Goal: Navigation & Orientation: Find specific page/section

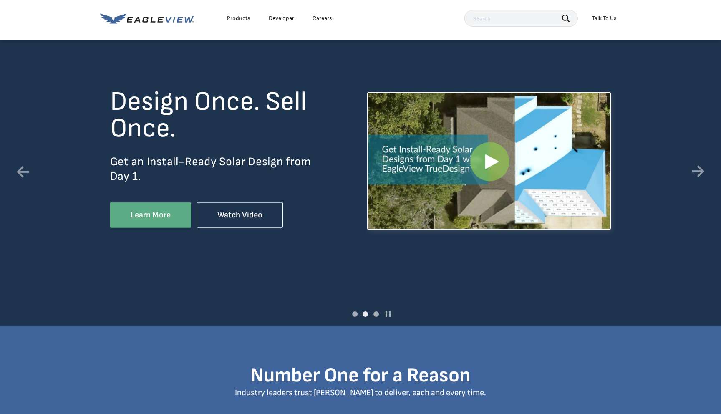
scroll to position [49, 0]
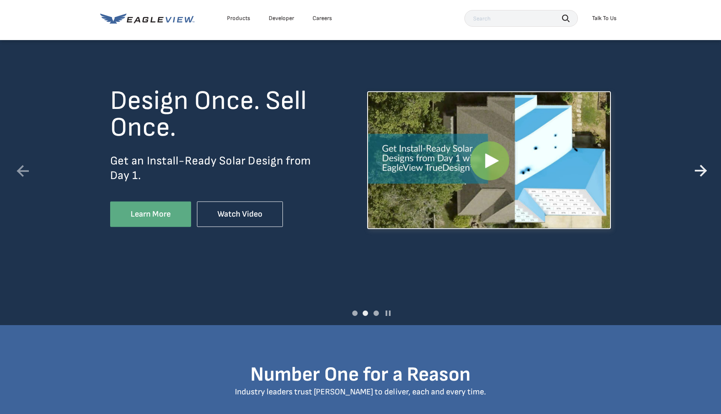
click at [702, 168] on link at bounding box center [698, 171] width 24 height 24
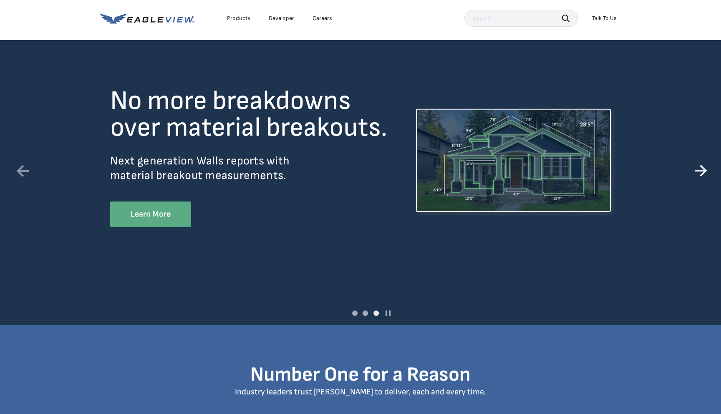
click at [702, 168] on link at bounding box center [698, 171] width 24 height 24
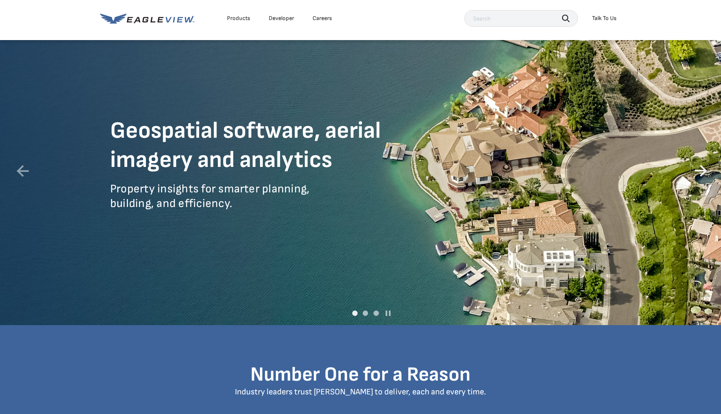
click at [702, 168] on link at bounding box center [698, 171] width 24 height 24
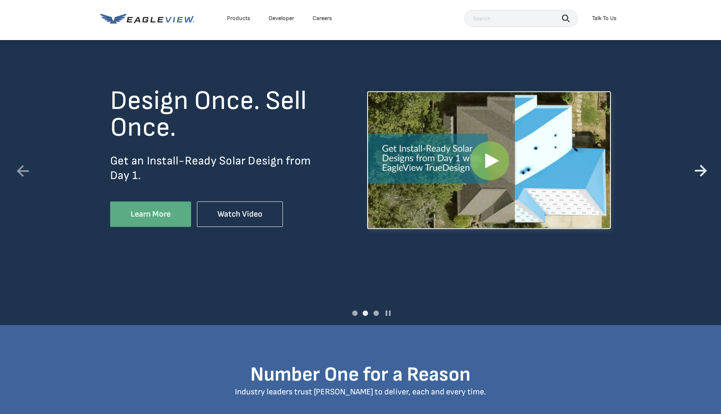
click at [702, 168] on link at bounding box center [698, 171] width 24 height 24
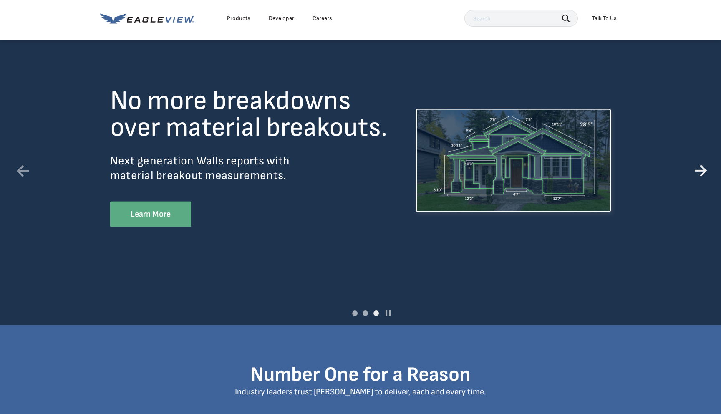
click at [702, 168] on link at bounding box center [698, 171] width 24 height 24
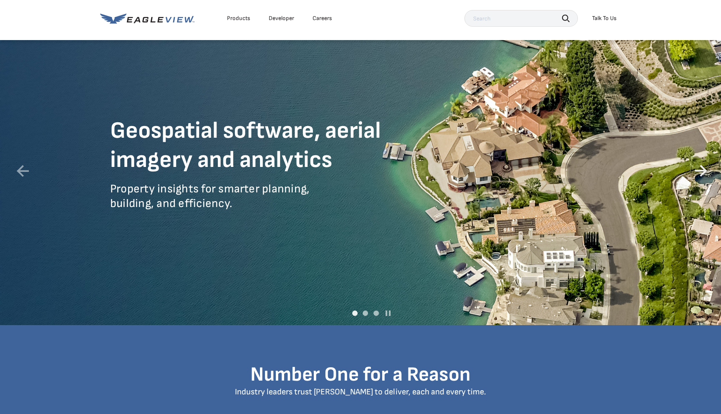
click at [695, 171] on link at bounding box center [698, 171] width 24 height 24
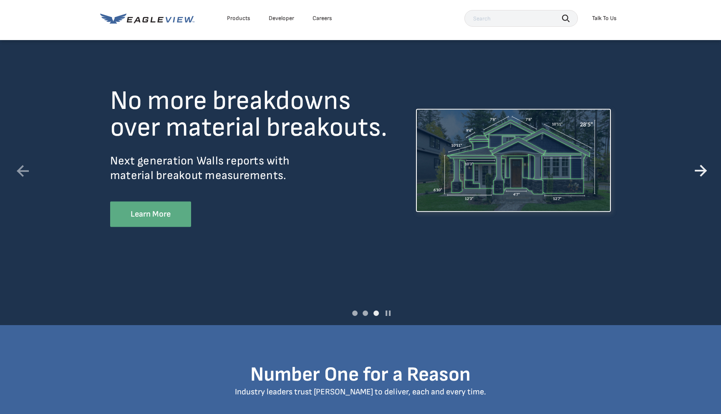
click at [700, 170] on link at bounding box center [698, 171] width 24 height 24
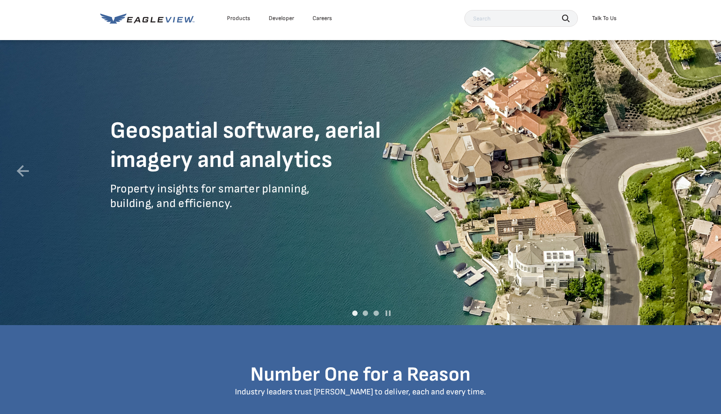
click at [700, 170] on link at bounding box center [698, 171] width 24 height 24
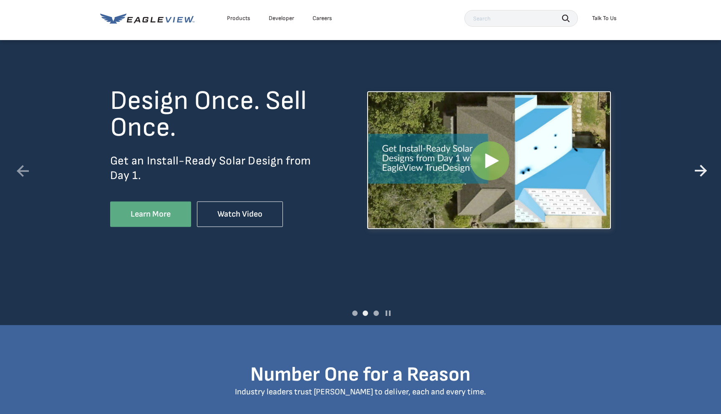
click at [698, 168] on link at bounding box center [698, 171] width 24 height 24
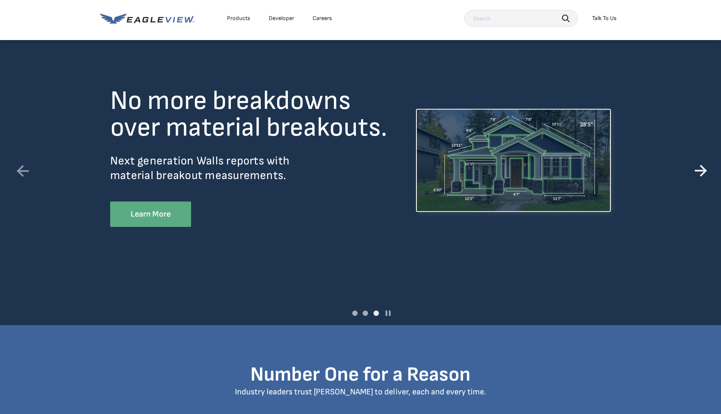
click at [704, 170] on link at bounding box center [698, 171] width 24 height 24
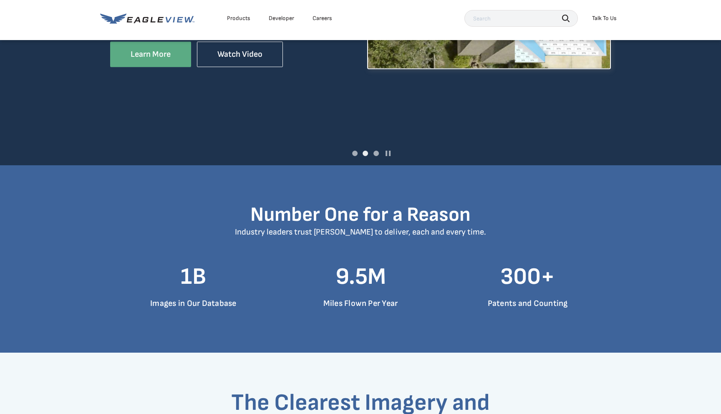
scroll to position [208, 0]
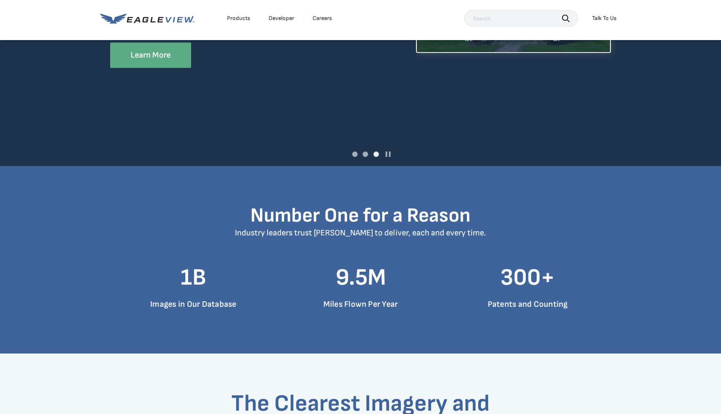
click at [235, 20] on div "Products" at bounding box center [238, 19] width 23 height 8
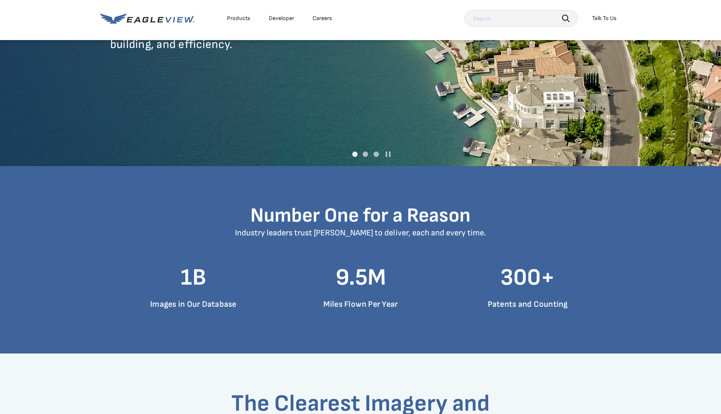
click at [320, 20] on div "Careers" at bounding box center [322, 19] width 20 height 8
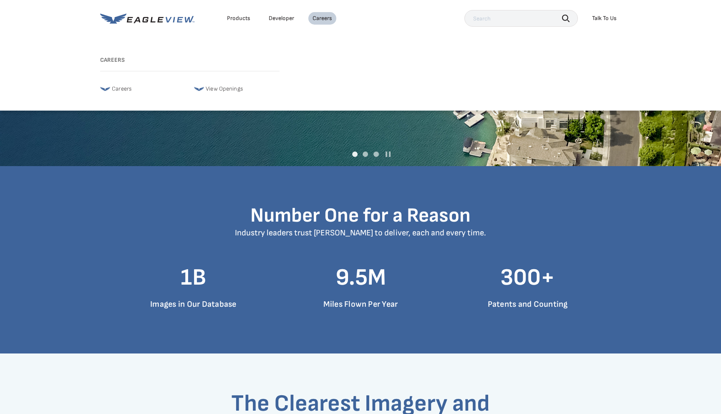
click at [115, 90] on span "Careers" at bounding box center [122, 89] width 20 height 10
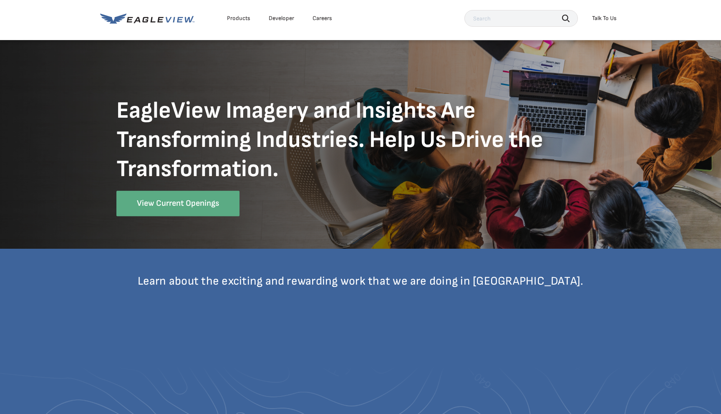
click at [136, 23] on icon at bounding box center [147, 18] width 94 height 10
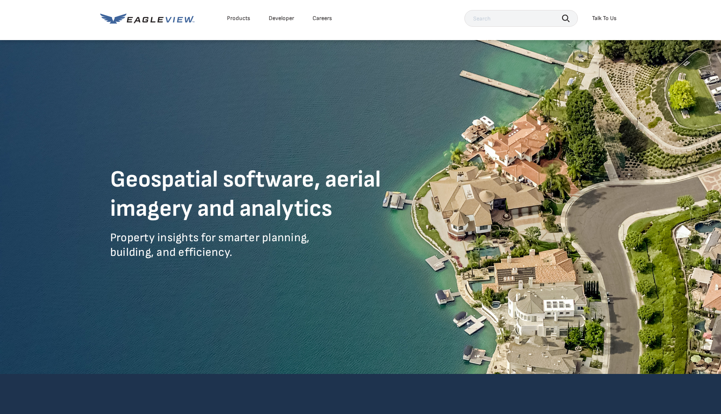
click at [123, 16] on icon at bounding box center [113, 18] width 26 height 10
